Goal: Find specific page/section: Find specific page/section

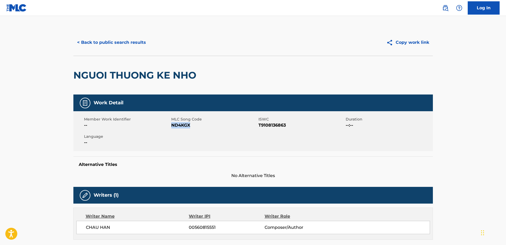
click at [108, 45] on button "< Back to public search results" at bounding box center [111, 42] width 76 height 13
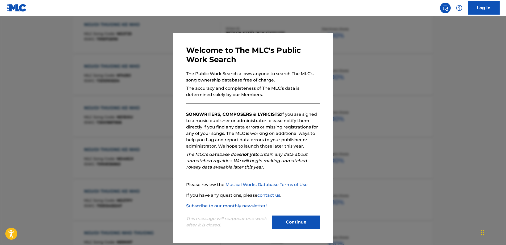
scroll to position [180, 0]
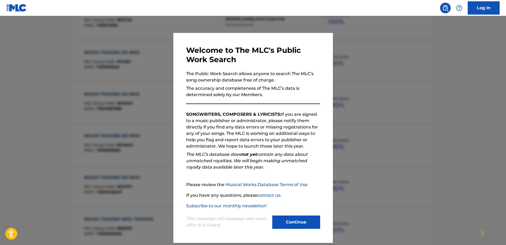
click at [296, 219] on button "Continue" at bounding box center [296, 222] width 48 height 13
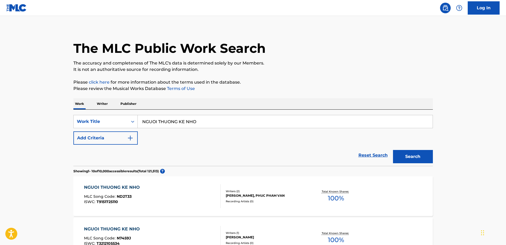
scroll to position [0, 0]
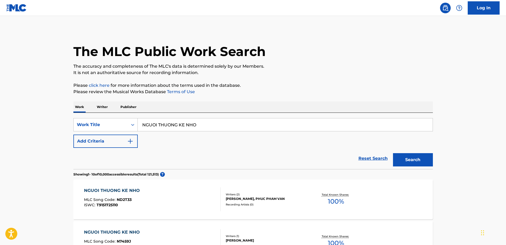
paste input "EO LE CUOC TINH"
type input "EO LE CUOC TINH"
click at [413, 160] on button "Search" at bounding box center [413, 159] width 40 height 13
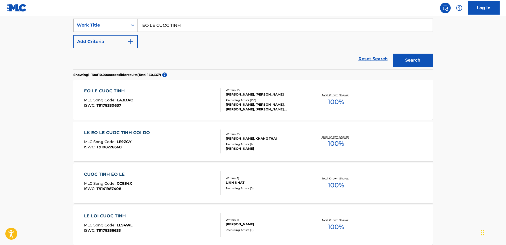
scroll to position [33, 0]
